Goal: Task Accomplishment & Management: Complete application form

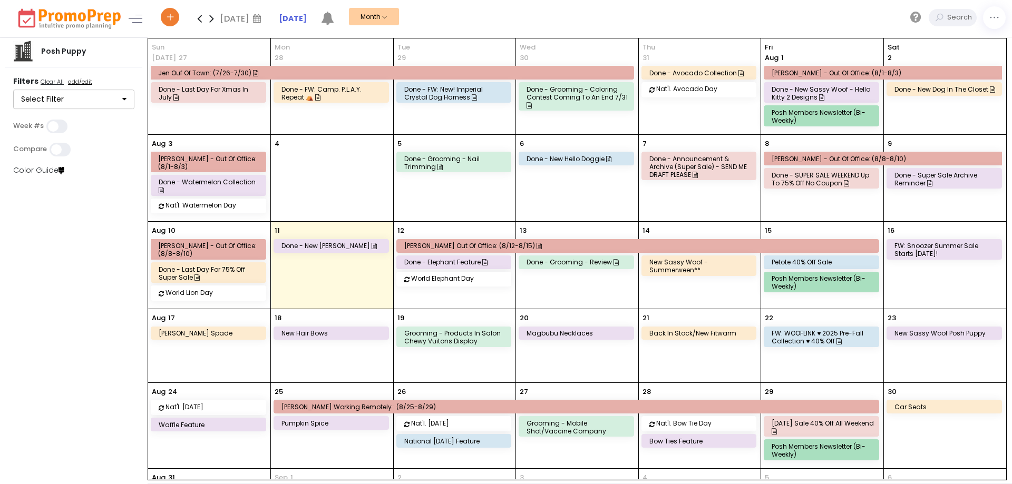
click at [697, 269] on link "new sassy woof - Summerween**" at bounding box center [698, 266] width 115 height 21
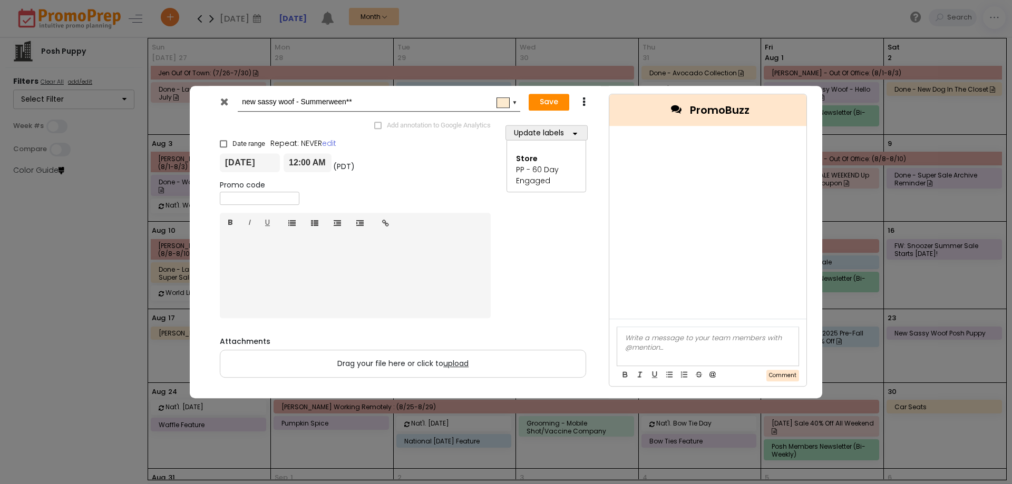
click at [241, 100] on div "new sassy woof - Summerween** #fdebd0 ▼" at bounding box center [379, 102] width 282 height 19
click at [242, 101] on input "new sassy woof - Summerween**" at bounding box center [377, 102] width 270 height 19
type input "done - new sassy woof - Summerween**"
click at [538, 99] on button "Save" at bounding box center [548, 102] width 41 height 17
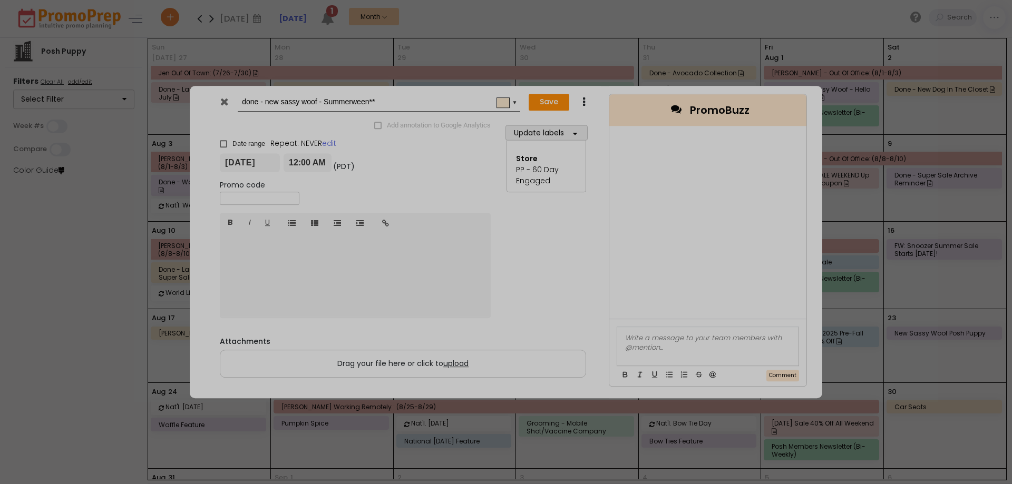
type input "[DATE]"
type input "00:00"
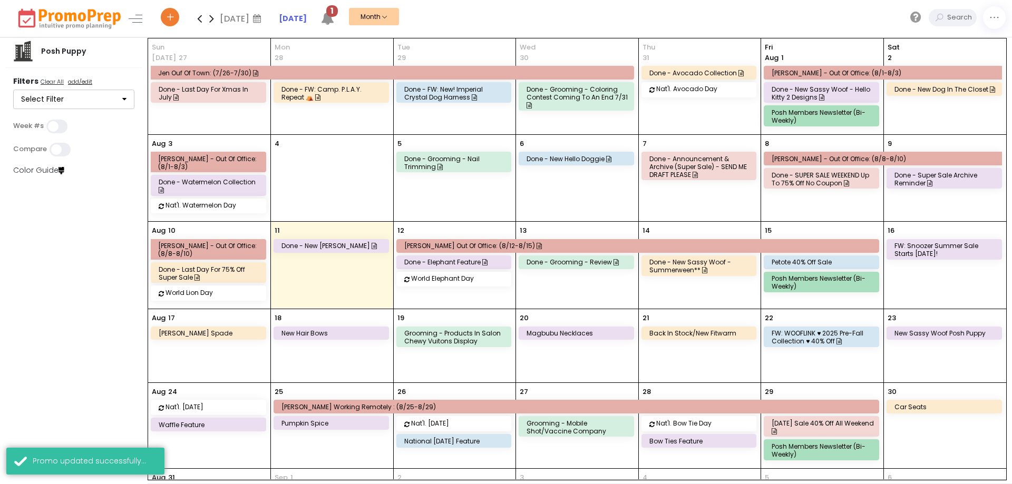
click at [782, 258] on div "petote 40% off sale" at bounding box center [822, 262] width 103 height 8
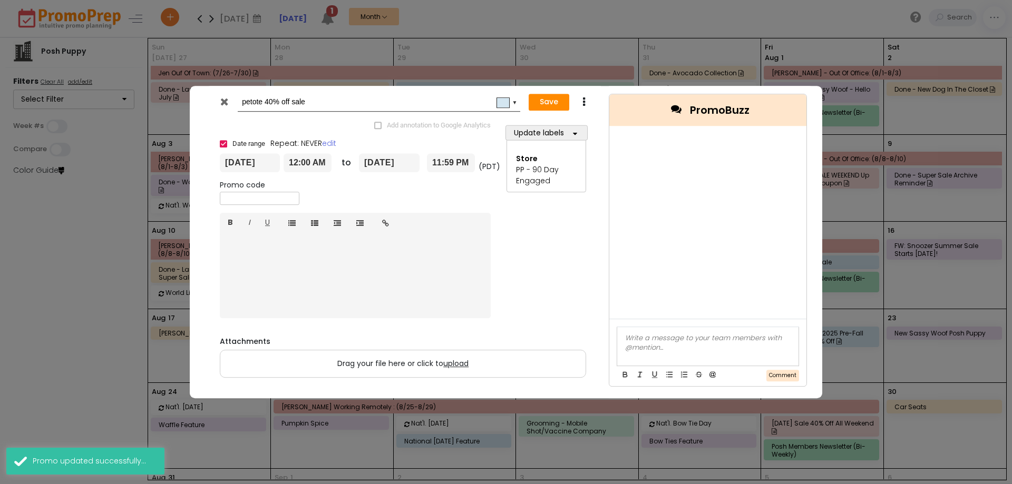
click at [355, 110] on input "petote 40% off sale" at bounding box center [377, 102] width 270 height 19
click at [251, 100] on input "petote 40% off sale" at bounding box center [377, 102] width 270 height 19
click at [221, 104] on icon at bounding box center [224, 101] width 8 height 11
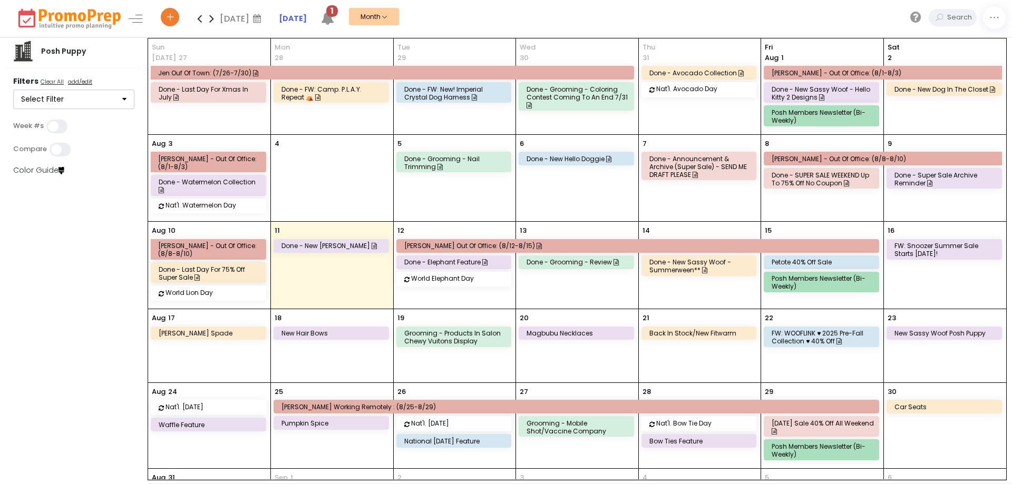
click at [836, 419] on div "[DATE] Sale 40% off all weekend" at bounding box center [822, 427] width 103 height 16
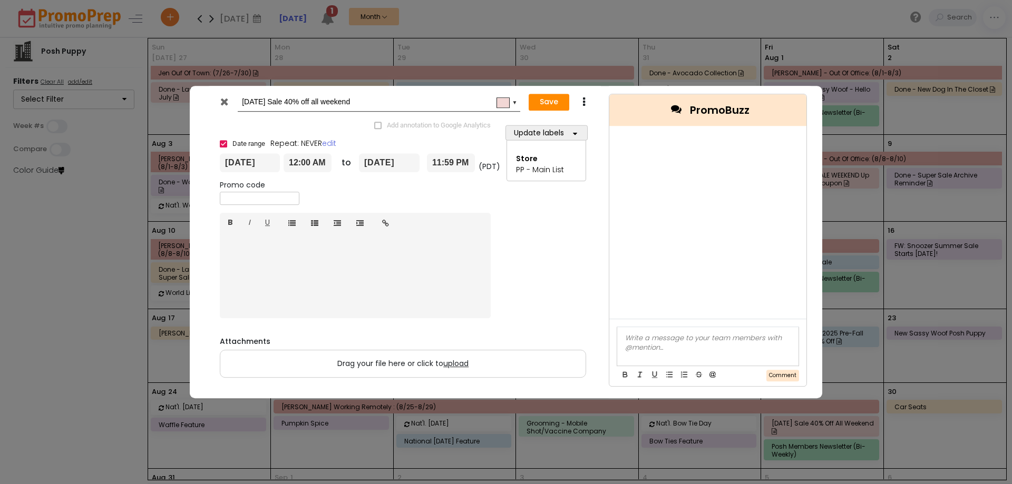
click at [224, 107] on div at bounding box center [225, 104] width 26 height 16
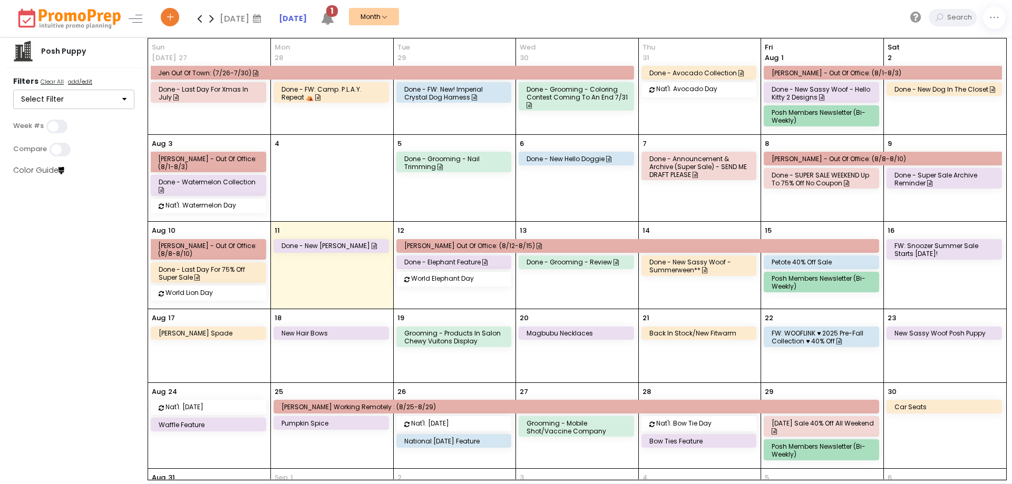
click at [214, 84] on div "done - Last day for xmas in July" at bounding box center [208, 92] width 114 height 19
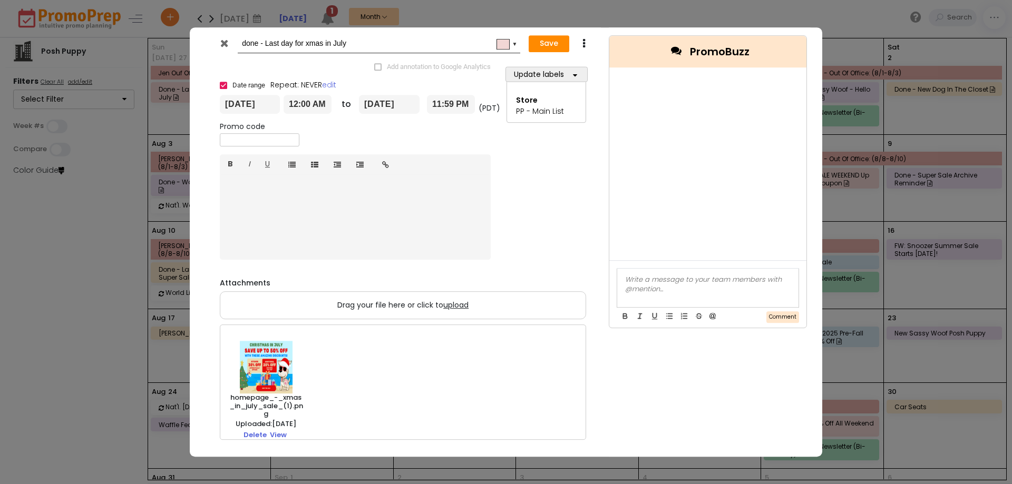
click at [225, 44] on icon at bounding box center [224, 43] width 8 height 11
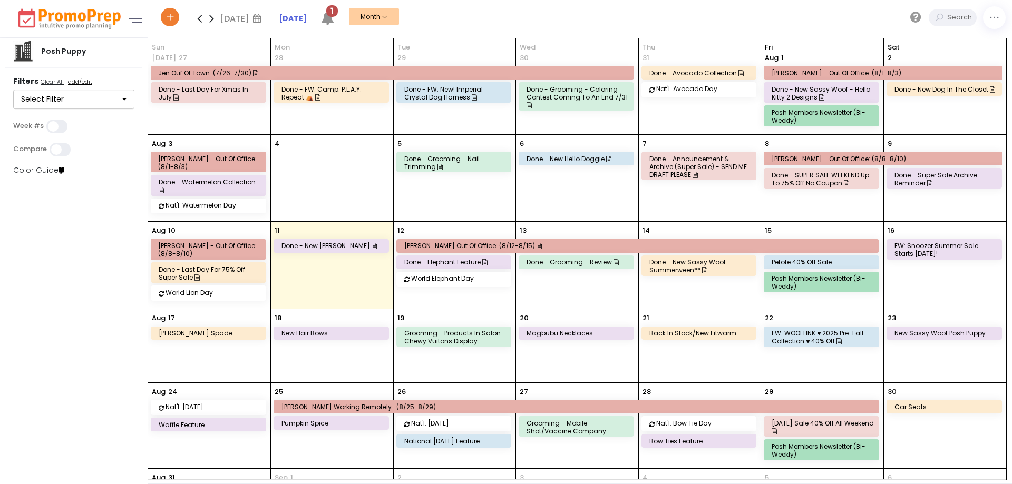
click at [202, 19] on icon at bounding box center [199, 18] width 12 height 21
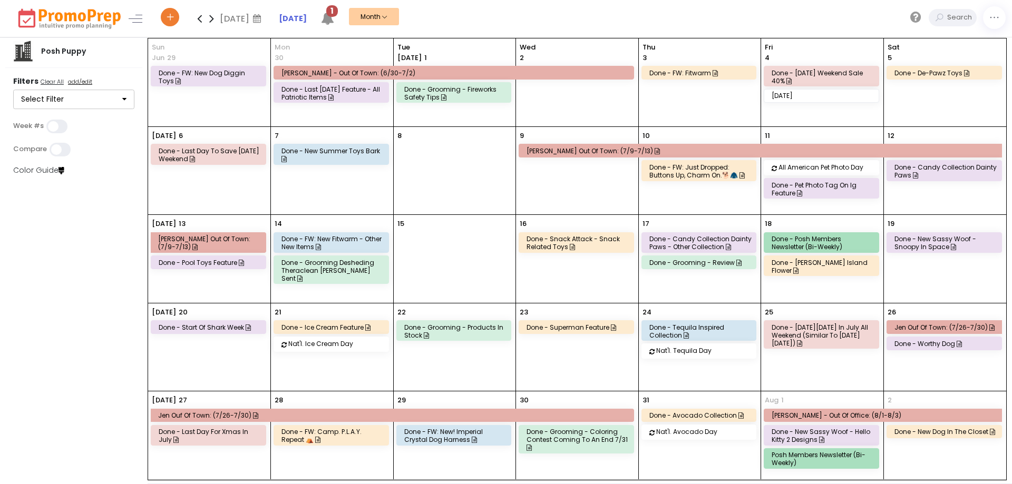
click at [788, 343] on div "done - [DATE][DATE] in July all weekend (similar to [DATE][DATE])" at bounding box center [822, 336] width 103 height 24
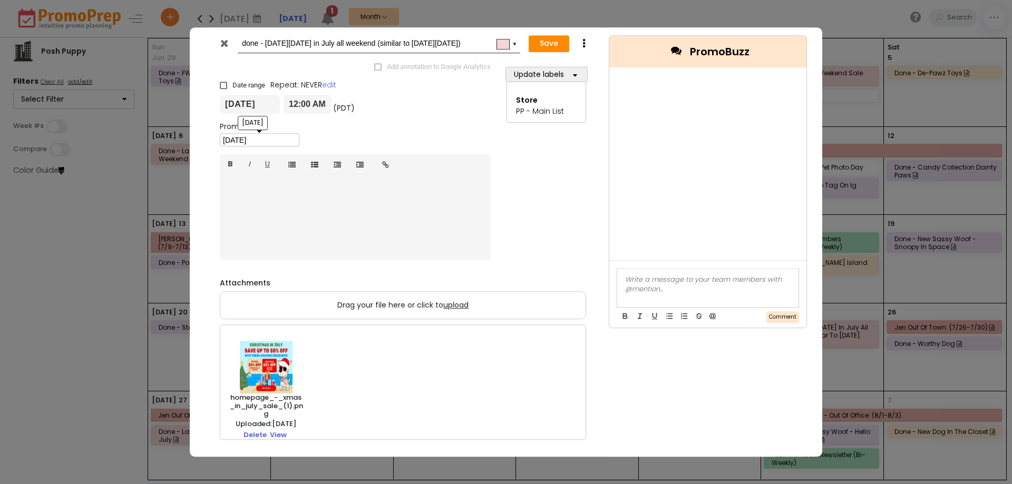
click at [266, 136] on input "[DATE]" at bounding box center [260, 140] width 80 height 13
click at [222, 40] on icon at bounding box center [224, 43] width 8 height 11
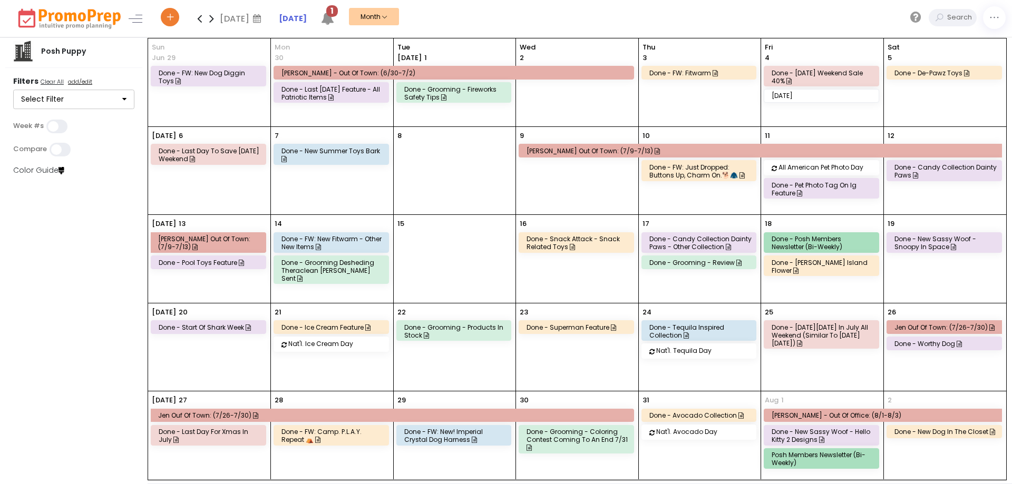
click at [212, 17] on icon at bounding box center [211, 18] width 12 height 21
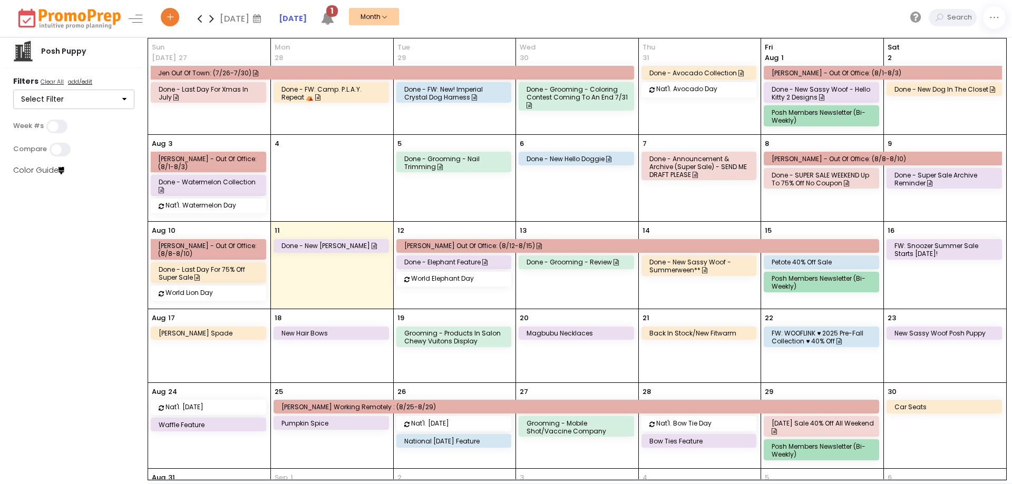
click at [333, 14] on span "1" at bounding box center [332, 11] width 12 height 12
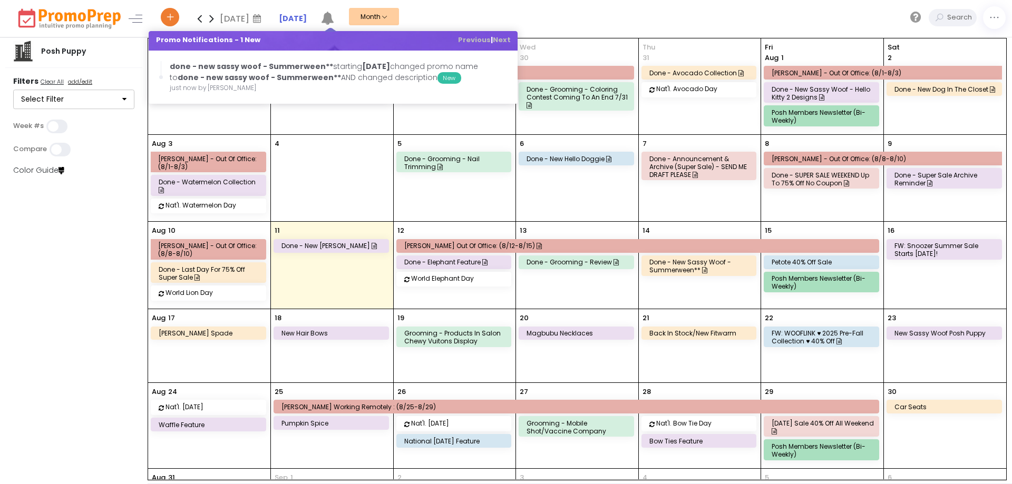
click at [328, 14] on icon at bounding box center [327, 18] width 13 height 13
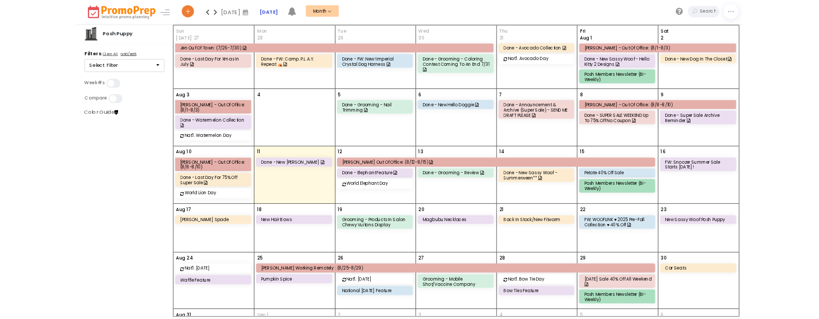
scroll to position [48, 0]
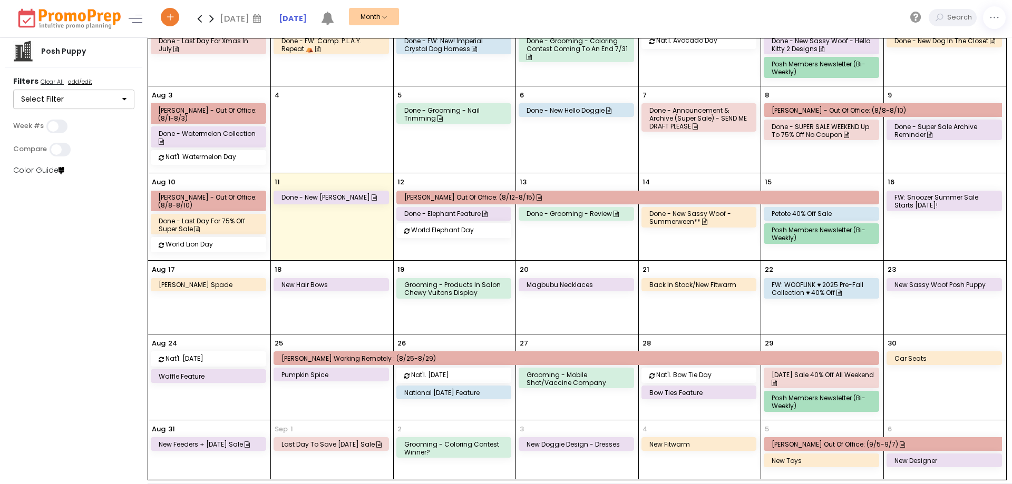
click at [786, 210] on div "petote 40% off sale" at bounding box center [822, 214] width 103 height 8
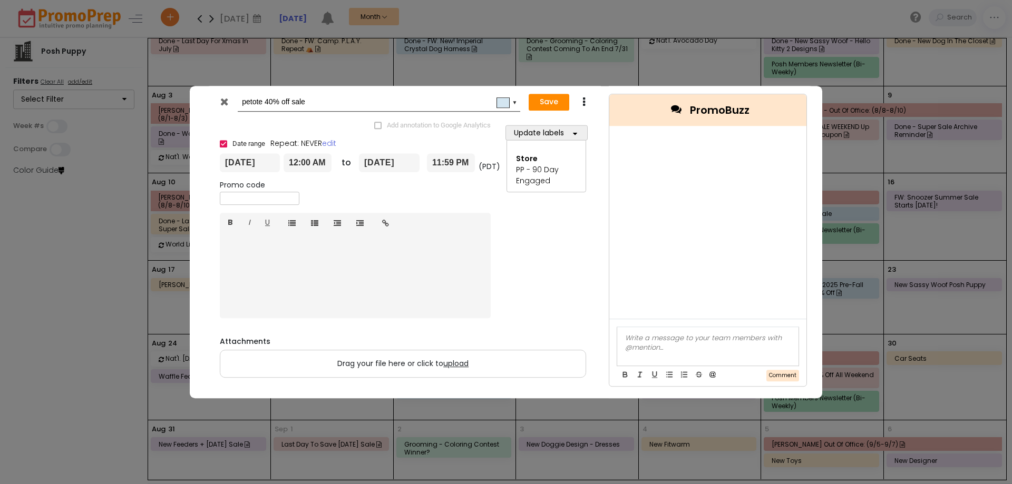
click at [242, 103] on input "petote 40% off sale" at bounding box center [377, 102] width 270 height 19
type input "draft - petote 40% off sale"
click at [547, 100] on button "Save" at bounding box center [548, 102] width 41 height 17
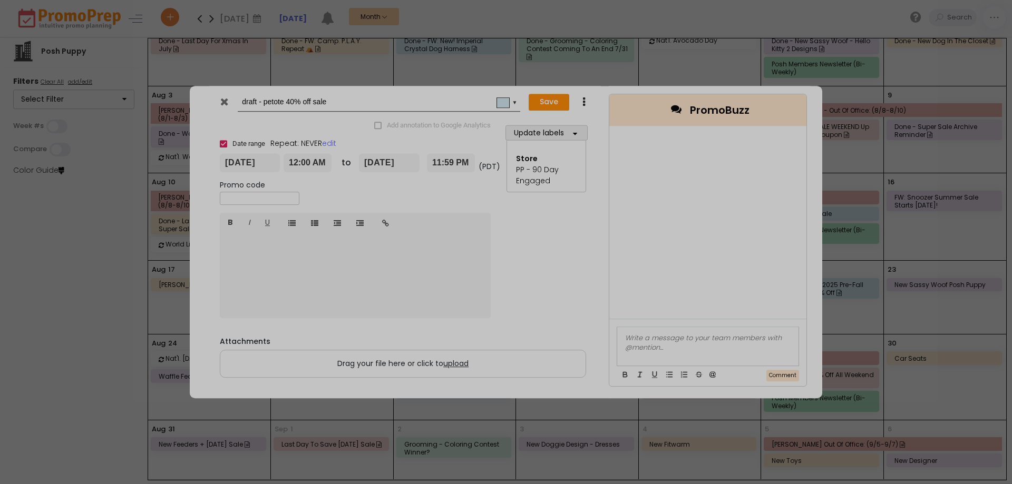
type input "[DATE]"
type input "00:00"
type input "[DATE]"
type input "23:59"
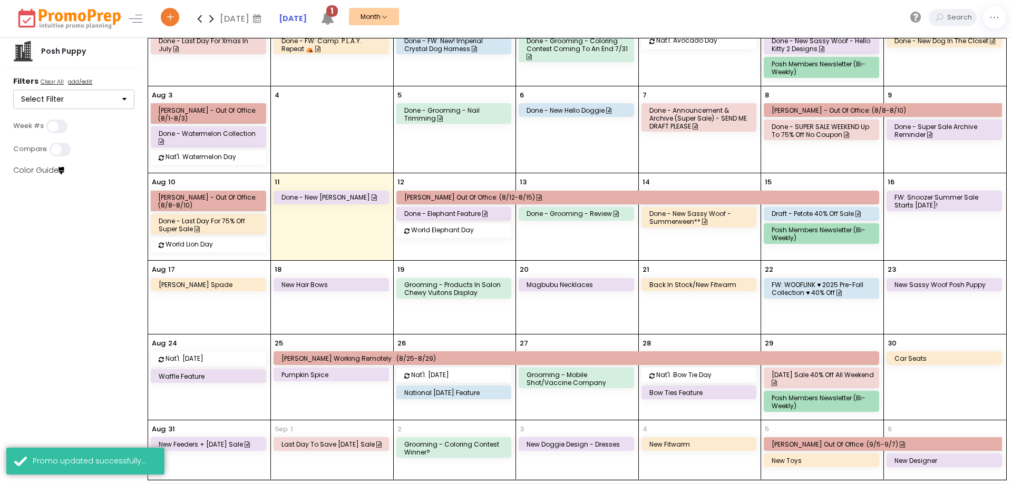
click at [967, 195] on div "FW: Snoozer Summer Sale Starts [DATE]!" at bounding box center [945, 201] width 103 height 16
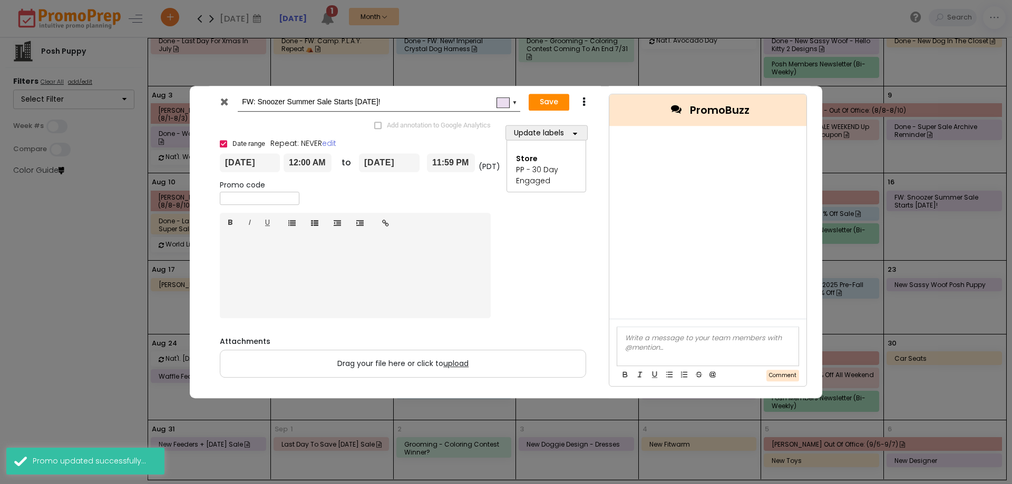
click at [380, 103] on input "FW: Snoozer Summer Sale Starts [DATE]!" at bounding box center [377, 102] width 270 height 19
click at [242, 100] on input "FW: Snoozer Summer Sale Starts [DATE]!" at bounding box center [377, 102] width 270 height 19
type input "done - FW: Snoozer Summer Sale Starts [DATE]!"
click at [446, 365] on span "upload" at bounding box center [455, 363] width 25 height 11
click at [0, 0] on input "Drag your file here or click to upload" at bounding box center [0, 0] width 0 height 0
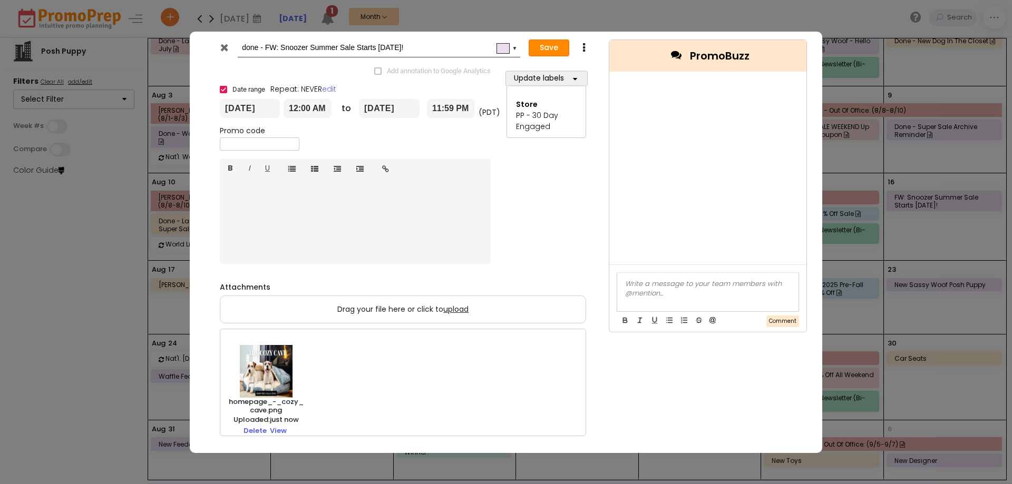
click at [546, 48] on button "Save" at bounding box center [548, 48] width 41 height 17
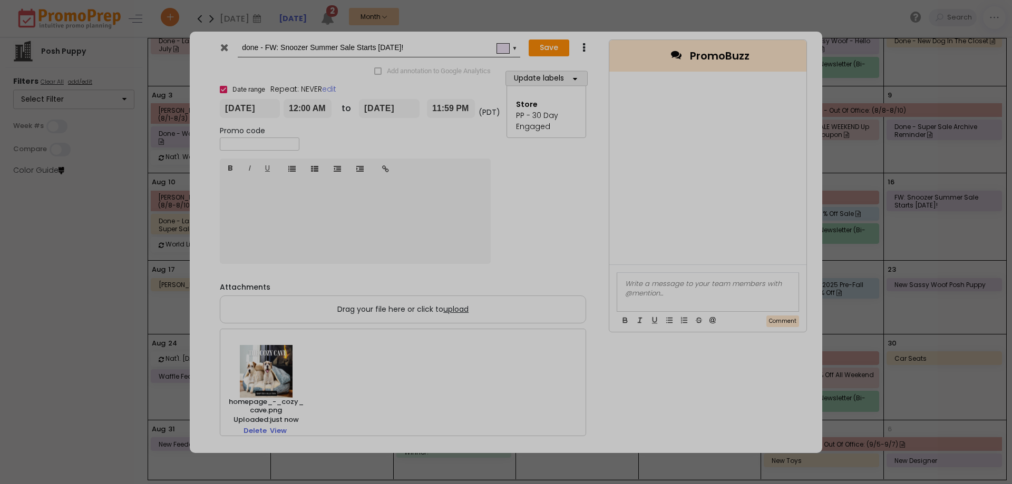
type input "[DATE]"
type input "00:00"
type input "[DATE]"
type input "23:59"
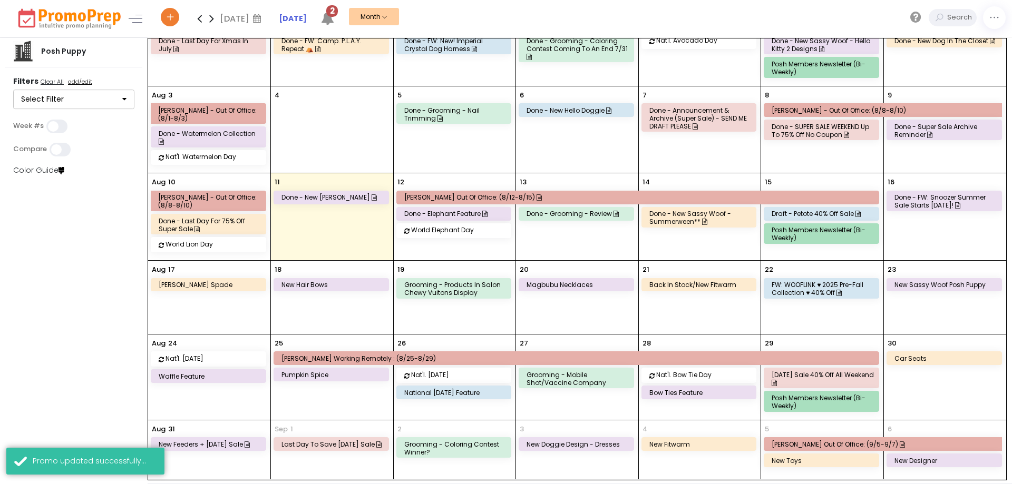
click at [201, 281] on div "[PERSON_NAME] spade" at bounding box center [210, 285] width 103 height 8
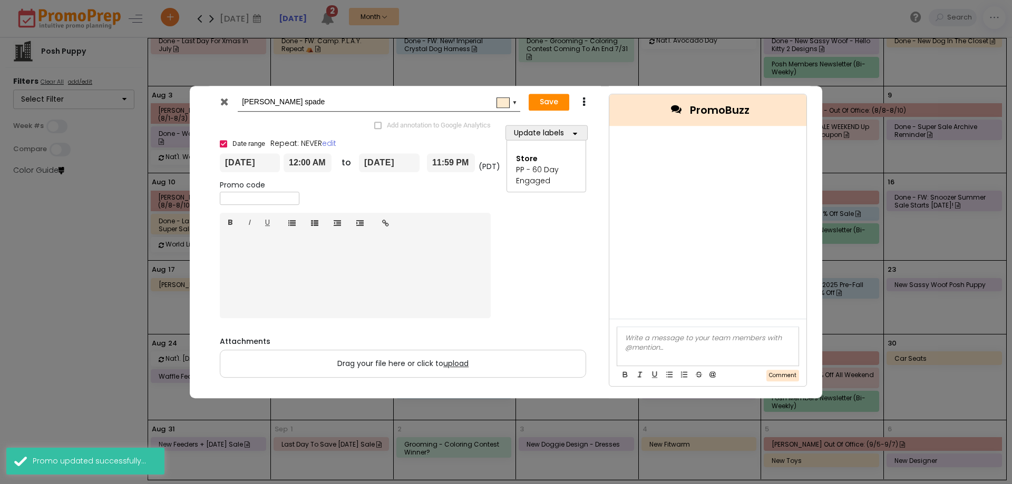
click at [291, 110] on input "[PERSON_NAME] spade" at bounding box center [377, 102] width 270 height 19
click at [456, 367] on span "upload" at bounding box center [455, 363] width 25 height 11
click at [0, 0] on input "Drag your file here or click to upload" at bounding box center [0, 0] width 0 height 0
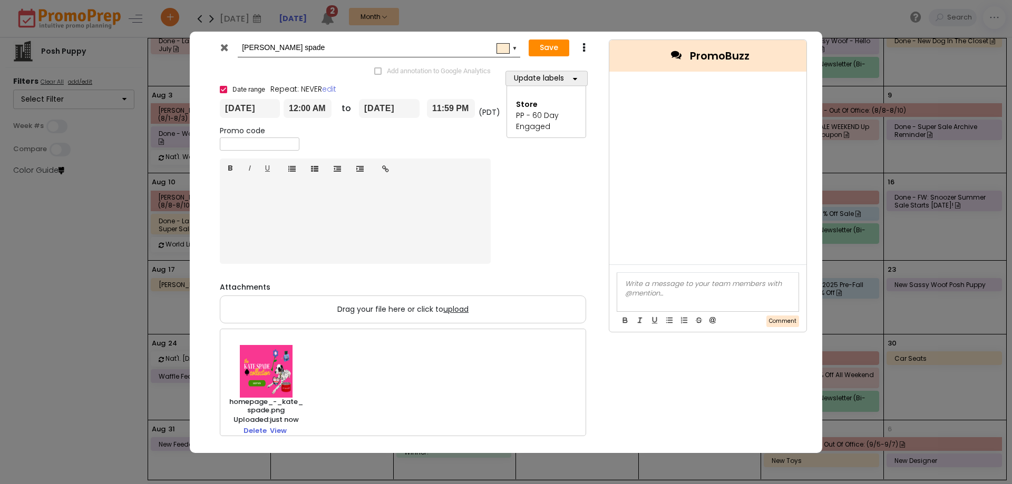
click at [243, 47] on input "[PERSON_NAME] spade" at bounding box center [377, 47] width 270 height 19
type input "done - [PERSON_NAME] spade"
click at [528, 40] on button "Save" at bounding box center [548, 48] width 41 height 17
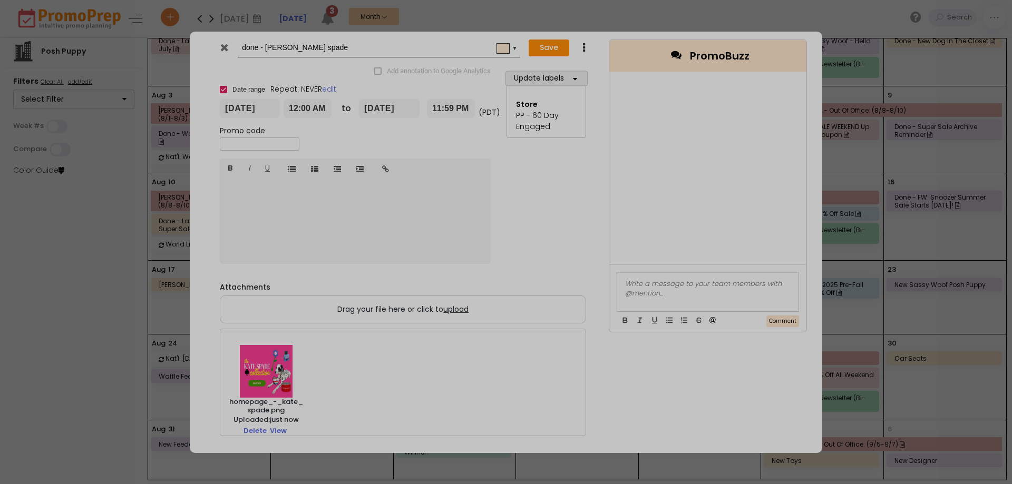
type input "[DATE]"
type input "00:00"
type input "[DATE]"
type input "23:59"
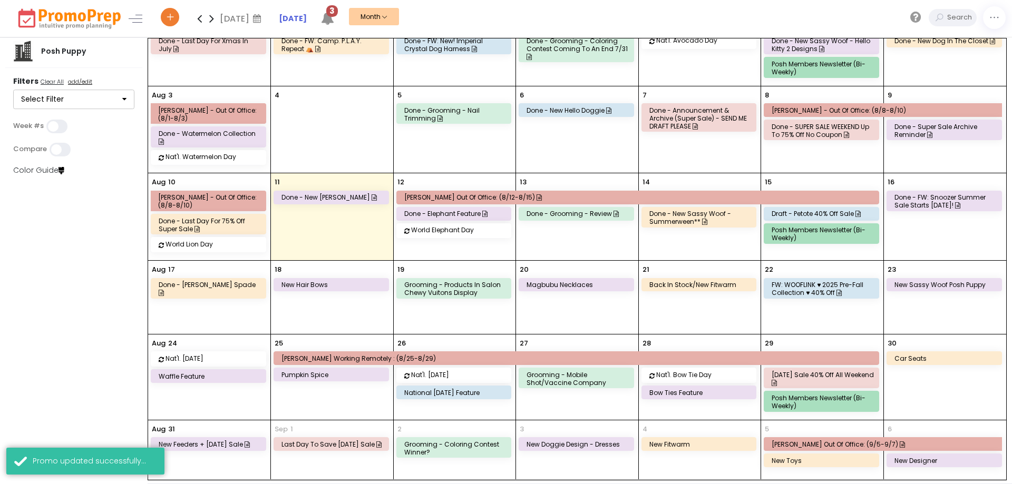
click at [332, 281] on div "New hair bows" at bounding box center [332, 285] width 103 height 8
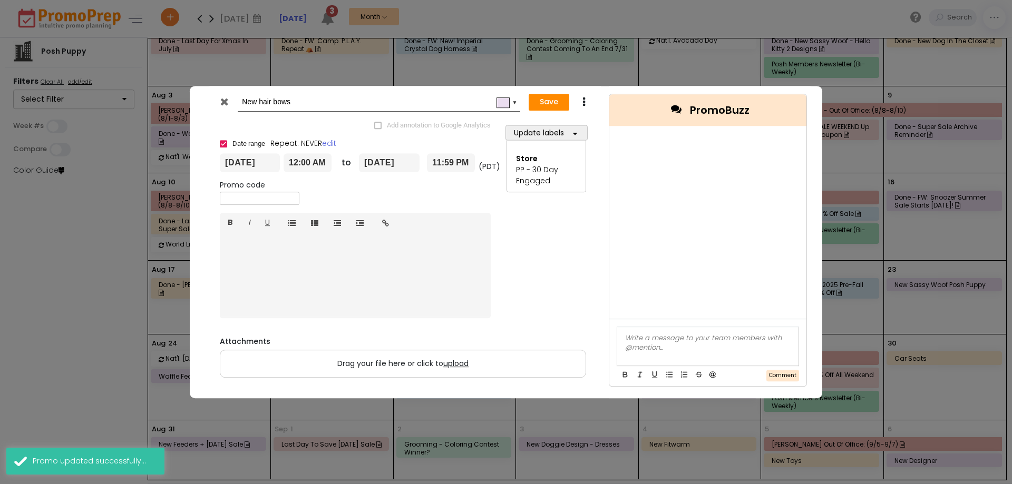
click at [337, 105] on input "New hair bows" at bounding box center [377, 102] width 270 height 19
click at [453, 369] on label "Drag your file here or click to upload" at bounding box center [402, 363] width 365 height 27
click at [0, 0] on input "Drag your file here or click to upload" at bounding box center [0, 0] width 0 height 0
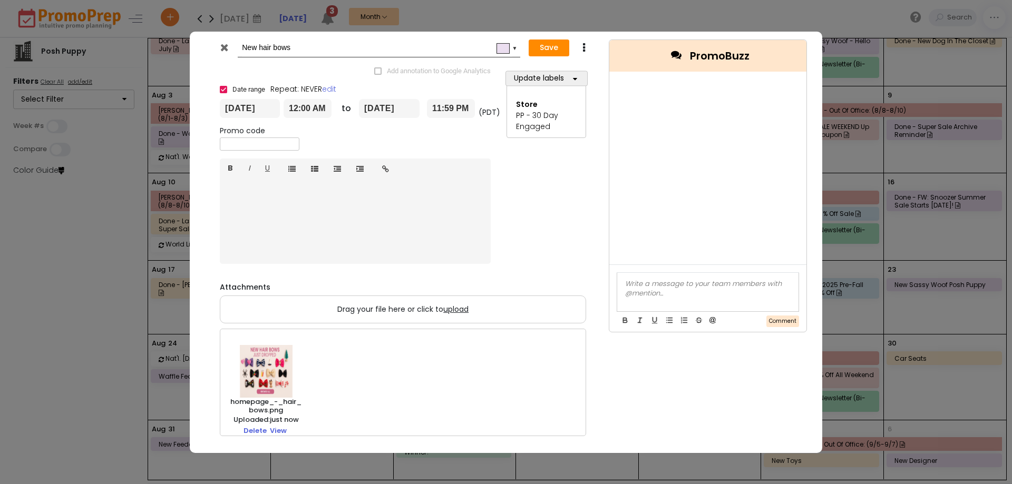
click at [242, 51] on input "New hair bows" at bounding box center [377, 47] width 270 height 19
type input "done - New hair bows"
click at [528, 40] on button "Save" at bounding box center [548, 48] width 41 height 17
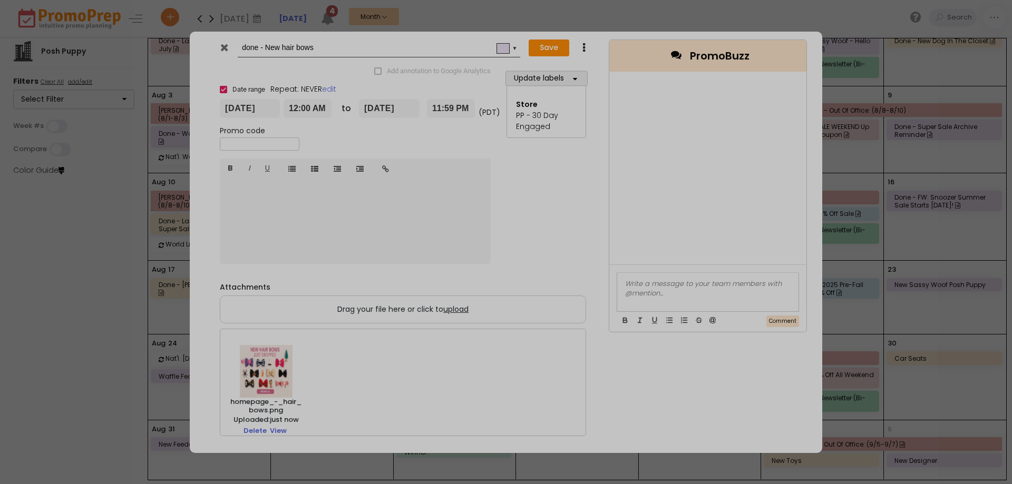
type input "[DATE]"
type input "00:00"
type input "[DATE]"
type input "23:59"
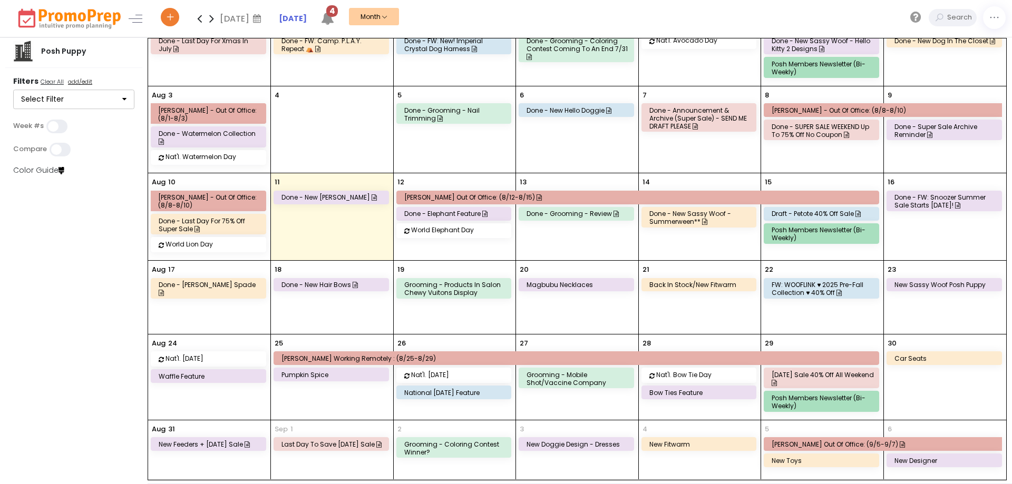
click at [410, 281] on div "Grooming - Products in salon chewy vuitons display" at bounding box center [455, 289] width 103 height 16
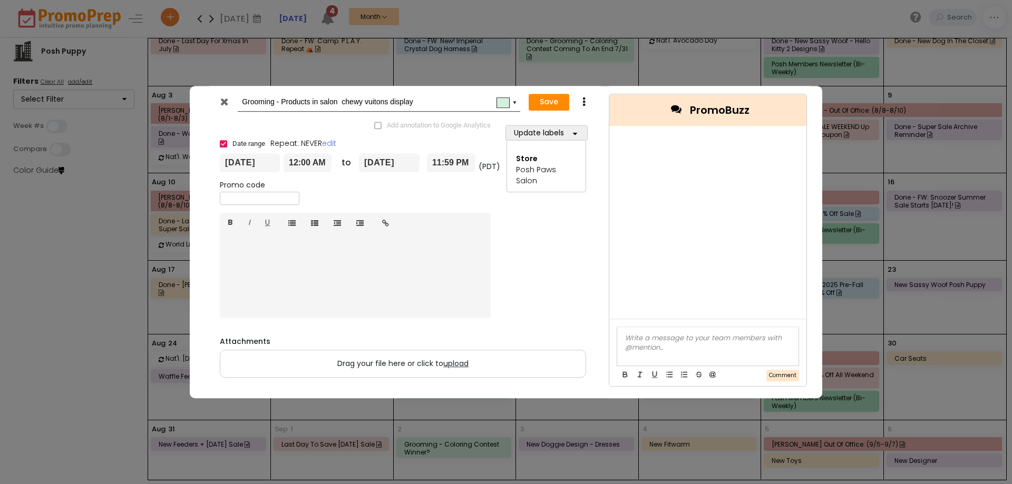
drag, startPoint x: 418, startPoint y: 103, endPoint x: 237, endPoint y: 103, distance: 181.3
click at [237, 103] on div "Grooming - Products in salon chewy vuitons display #d4efdf ▼" at bounding box center [366, 102] width 308 height 19
click at [370, 97] on input "Grooming - Products in salon chewy vuitons display" at bounding box center [377, 102] width 270 height 19
drag, startPoint x: 414, startPoint y: 103, endPoint x: 340, endPoint y: 104, distance: 73.2
click at [340, 104] on input "Grooming - Products in salon chewy vuitons display" at bounding box center [377, 102] width 270 height 19
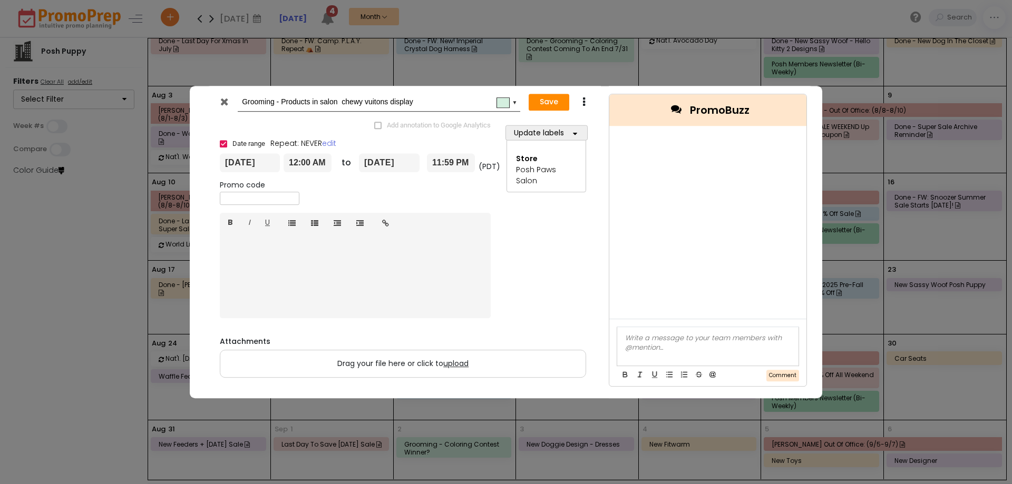
click at [227, 100] on icon at bounding box center [224, 101] width 8 height 11
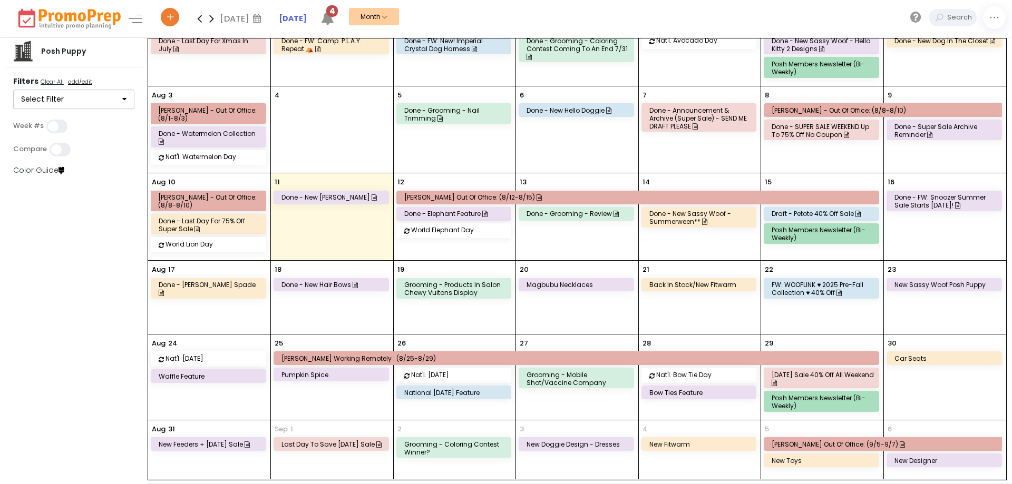
click at [462, 281] on div "Grooming - Products in salon chewy vuitons display" at bounding box center [455, 289] width 103 height 16
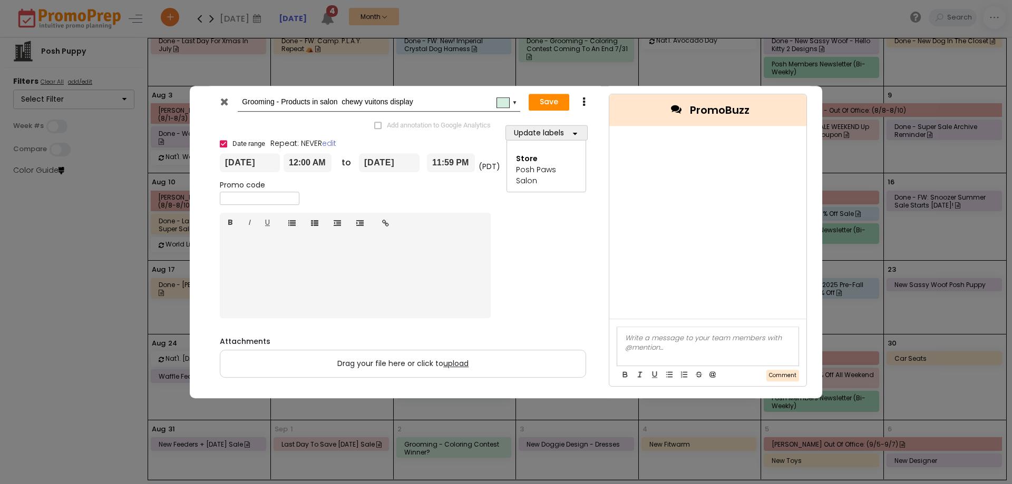
click at [229, 102] on div at bounding box center [225, 104] width 26 height 16
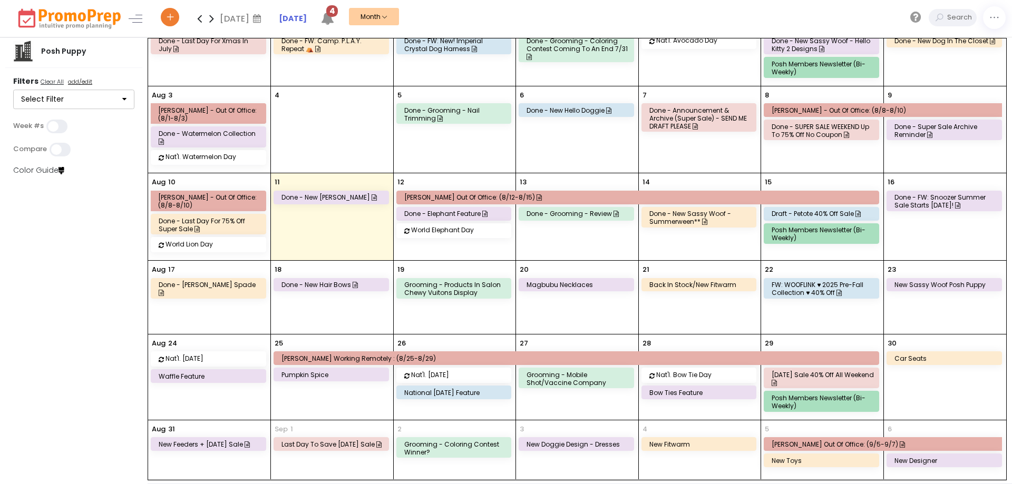
click at [495, 283] on div "Grooming - Products in salon chewy vuitons display" at bounding box center [454, 288] width 114 height 19
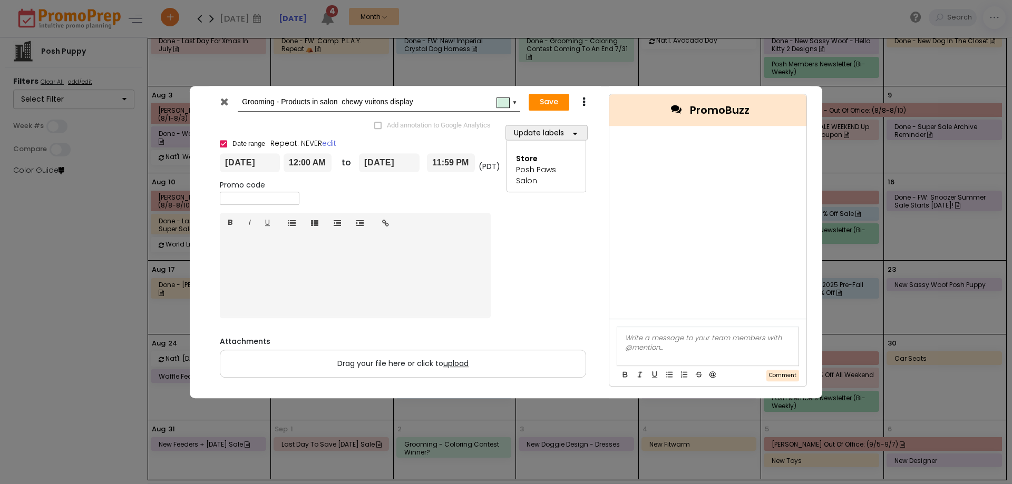
click at [242, 103] on input "Grooming - Products in salon chewy vuitons display" at bounding box center [377, 102] width 270 height 19
type input "done - Grooming - Products in salon chewy vuitons display"
click at [528, 94] on button "Save" at bounding box center [548, 102] width 41 height 17
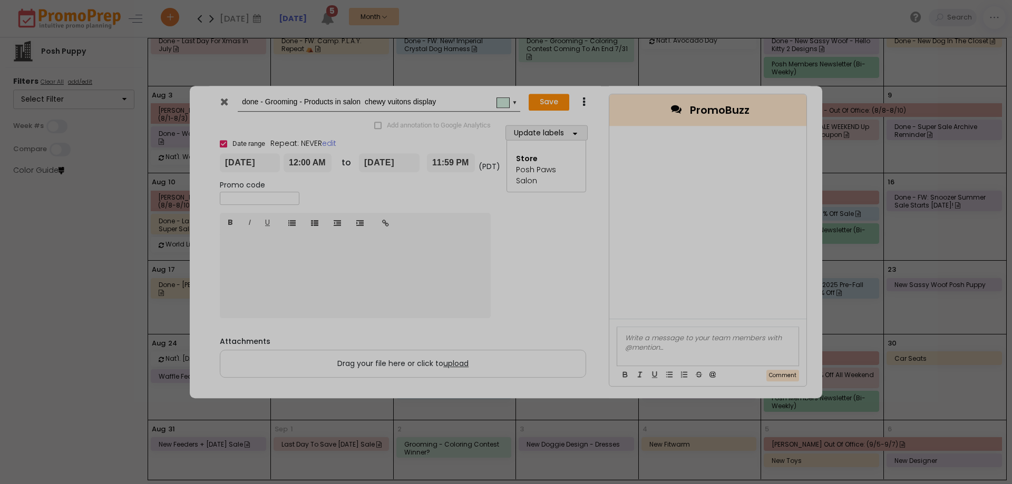
type input "[DATE]"
type input "00:00"
type input "[DATE]"
type input "23:59"
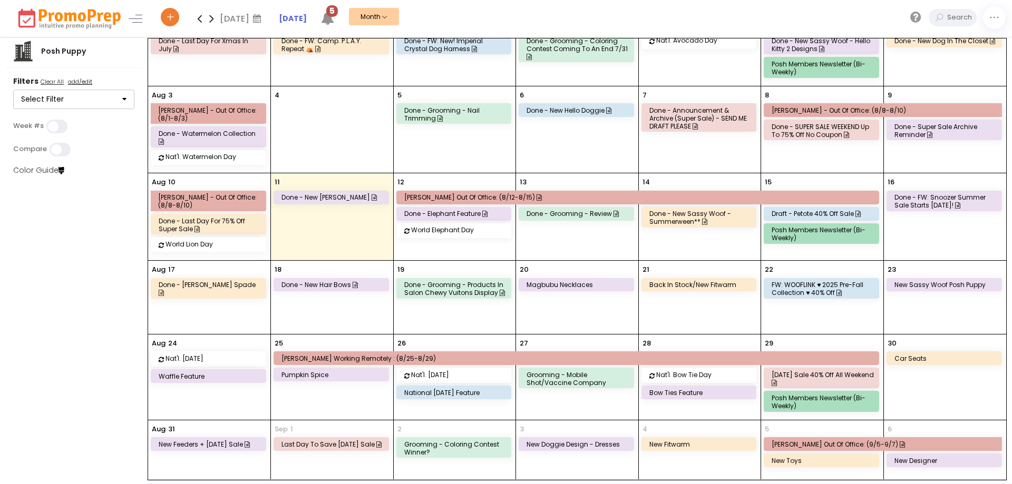
click at [328, 22] on icon at bounding box center [327, 18] width 13 height 13
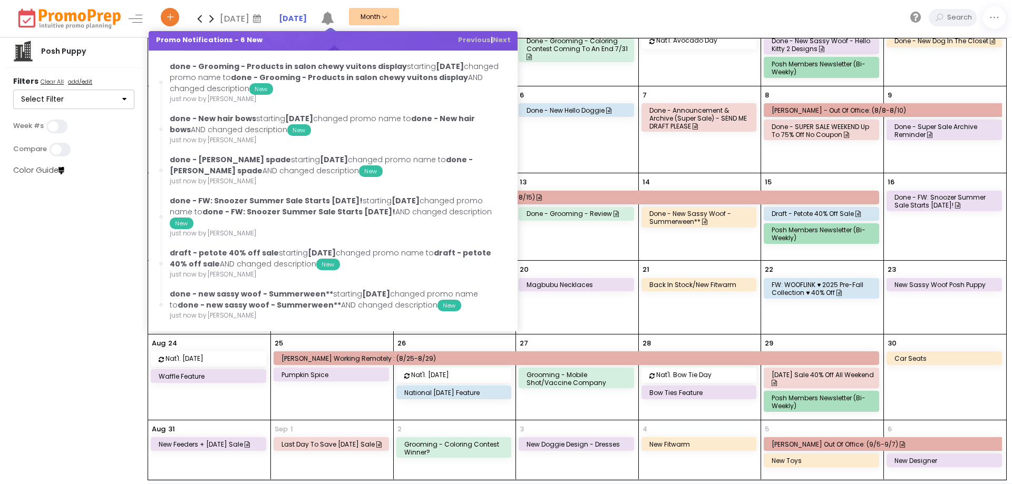
click at [328, 22] on icon at bounding box center [327, 18] width 13 height 13
